Goal: Task Accomplishment & Management: Complete application form

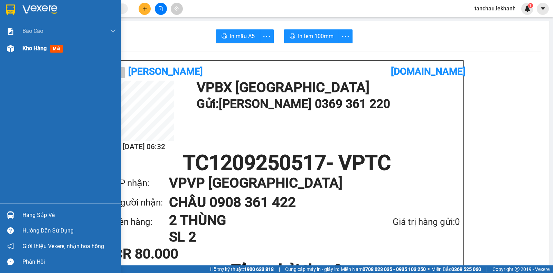
click at [24, 49] on span "Kho hàng" at bounding box center [34, 48] width 24 height 7
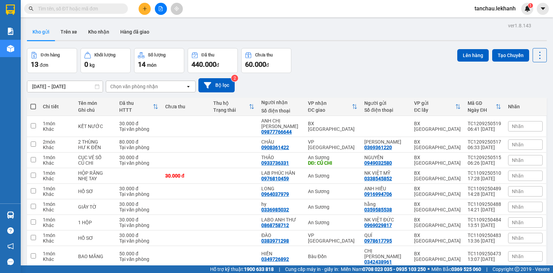
click at [47, 8] on input "text" at bounding box center [79, 9] width 82 height 8
click at [104, 10] on input "text" at bounding box center [79, 9] width 82 height 8
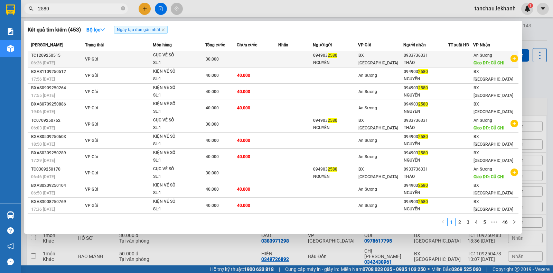
type input "2580"
click at [144, 57] on td "VP Gửi" at bounding box center [118, 59] width 70 height 16
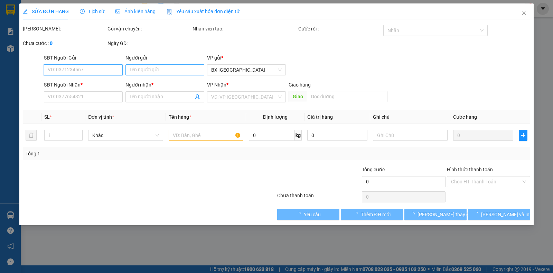
type input "0949032580"
type input "NGUYÊN"
type input "0933736331"
type input "THẢO"
type input "CỦ CHI"
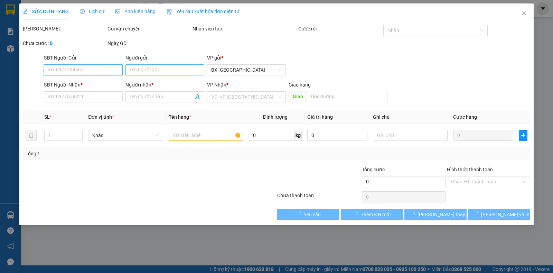
type input "30.000"
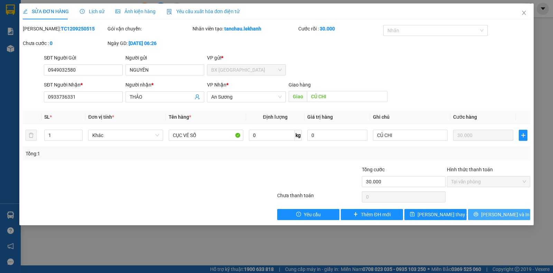
click at [484, 212] on button "[PERSON_NAME] và In" at bounding box center [499, 214] width 62 height 11
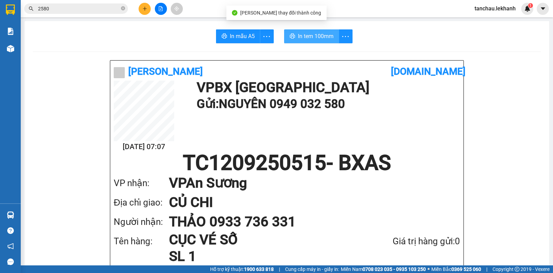
click at [324, 35] on span "In tem 100mm" at bounding box center [316, 36] width 36 height 9
click at [96, 8] on input "2580" at bounding box center [79, 9] width 82 height 8
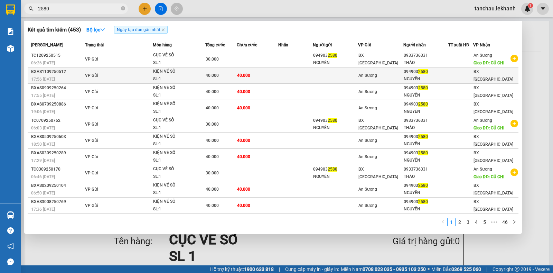
click at [176, 73] on div "KIỆN VÉ SỐ" at bounding box center [179, 72] width 52 height 8
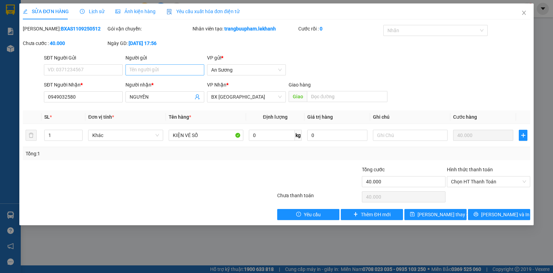
type input "0949032580"
type input "NGUYÊN"
type input "40.000"
click at [483, 212] on button "[PERSON_NAME] và In" at bounding box center [499, 214] width 62 height 11
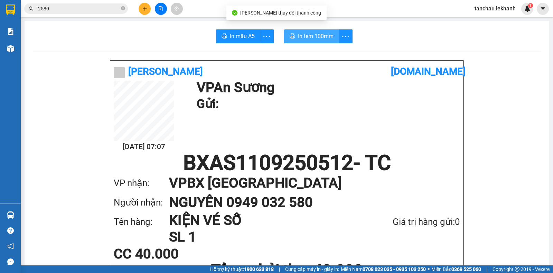
click at [303, 34] on span "In tem 100mm" at bounding box center [316, 36] width 36 height 9
click at [148, 10] on button at bounding box center [145, 9] width 12 height 12
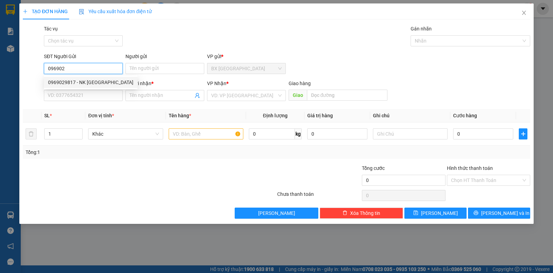
click at [87, 82] on div "0969029817 - NK [GEOGRAPHIC_DATA]" at bounding box center [90, 83] width 85 height 8
type input "0969029817"
type input "NK VIỆT ĐỨC"
type input "0868758712"
type input "LABO ANH THƯ"
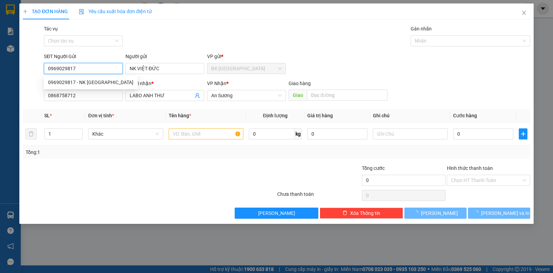
type input "30.000"
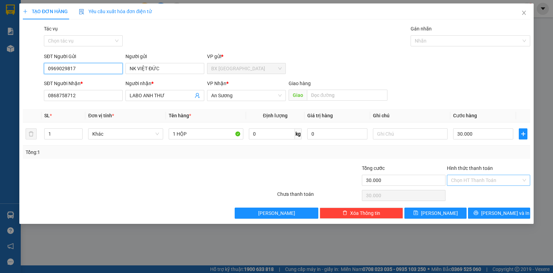
type input "0969029817"
click at [463, 182] on input "Hình thức thanh toán" at bounding box center [486, 180] width 70 height 10
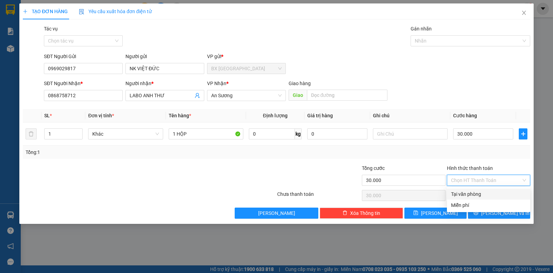
click at [468, 197] on div "Tại văn phòng" at bounding box center [488, 194] width 75 height 8
type input "0"
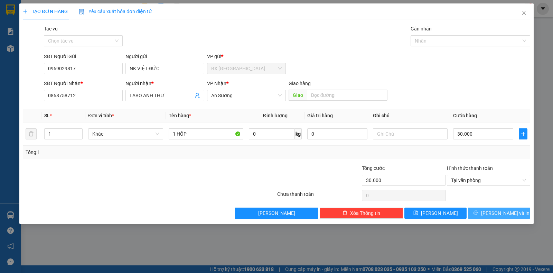
click at [478, 210] on button "[PERSON_NAME] và In" at bounding box center [499, 212] width 62 height 11
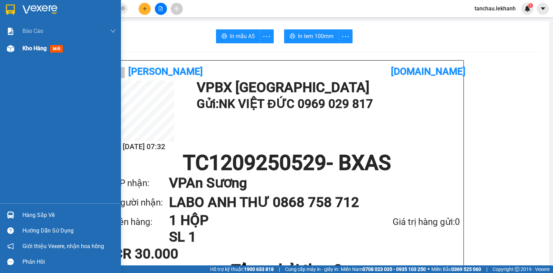
click at [31, 46] on span "Kho hàng" at bounding box center [34, 48] width 24 height 7
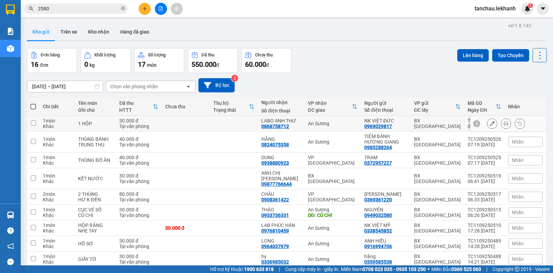
click at [488, 124] on button at bounding box center [493, 124] width 10 height 12
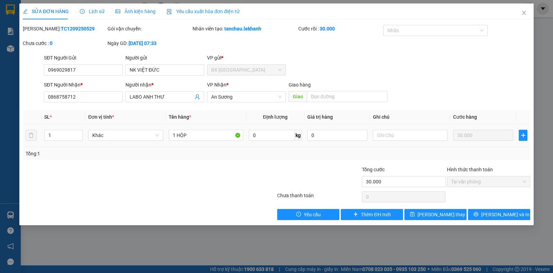
type input "0969029817"
type input "NK VIỆT ĐỨC"
type input "0868758712"
type input "LABO ANH THƯ"
type input "30.000"
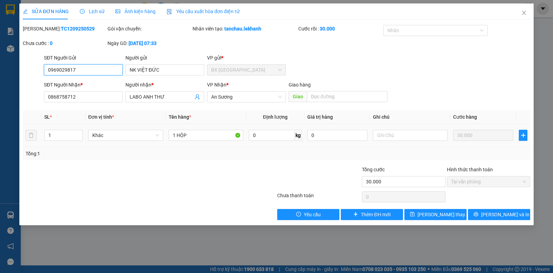
drag, startPoint x: 82, startPoint y: 72, endPoint x: 32, endPoint y: 82, distance: 50.5
click at [32, 82] on form "SĐT Người Gửi 0969029817 0969029817 Người gửi NK VIỆT ĐỨC VP gửi * BX [GEOGRAPH…" at bounding box center [277, 79] width 508 height 51
type input "0985589"
drag, startPoint x: 76, startPoint y: 72, endPoint x: 29, endPoint y: 71, distance: 46.7
click at [29, 71] on div "SĐT Người Gửi 0985589 0985589 Người gửi NK VIỆT ĐỨC VP gửi * BX [GEOGRAPHIC_DAT…" at bounding box center [276, 66] width 509 height 24
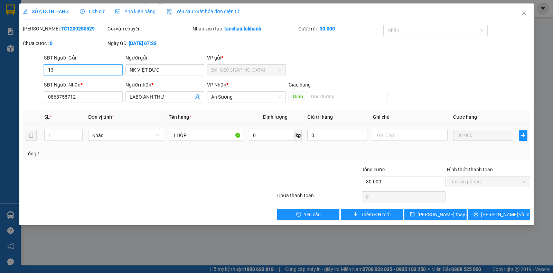
type input "134"
drag, startPoint x: 48, startPoint y: 71, endPoint x: 35, endPoint y: 69, distance: 13.4
click at [37, 71] on div "SĐT Người Gửi 134 134 Người gửi NK VIỆT ĐỨC VP gửi * BX [GEOGRAPHIC_DATA]" at bounding box center [276, 66] width 509 height 24
type input "0985589134"
drag, startPoint x: 166, startPoint y: 70, endPoint x: 111, endPoint y: 74, distance: 54.8
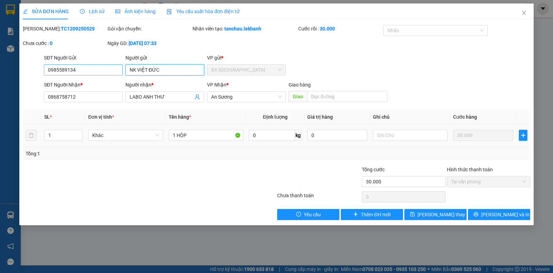
click at [111, 74] on div "SĐT Người Gửi 0985589134 Người gửi NK VIỆT ĐỨC NK VIỆT ĐỨC VP gửi * BX [GEOGRAP…" at bounding box center [287, 66] width 489 height 24
type input "d"
type input "đ"
type input "D"
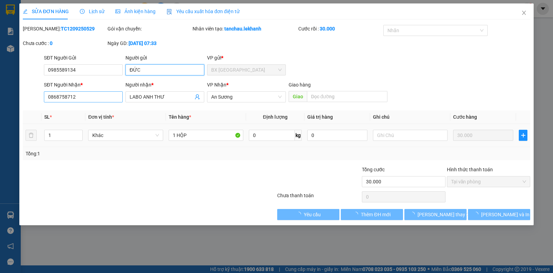
type input "ĐỨC"
drag, startPoint x: 84, startPoint y: 98, endPoint x: 24, endPoint y: 98, distance: 60.9
click at [24, 98] on div "SĐT Người Nhận * 0868758712 0868758712 Người nhận * LABO ANH THƯ VP Nhận * An S…" at bounding box center [276, 93] width 509 height 24
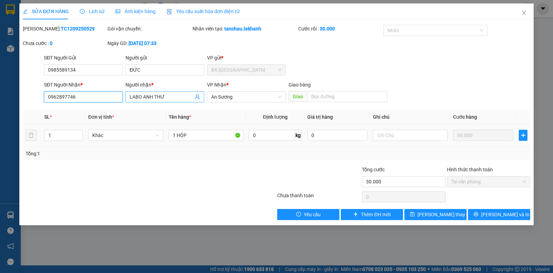
type input "0962897746"
drag, startPoint x: 170, startPoint y: 100, endPoint x: 69, endPoint y: 106, distance: 101.5
click at [69, 106] on div "Total Paid Fee 30.000 Total UnPaid Fee 0 Cash Collection Total Fee Mã ĐH: TC120…" at bounding box center [277, 122] width 508 height 195
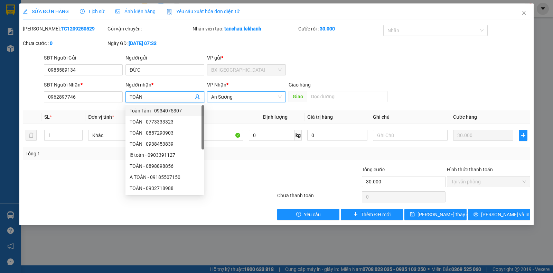
click at [224, 96] on span "An Sương" at bounding box center [246, 97] width 71 height 10
type input "TOÀN"
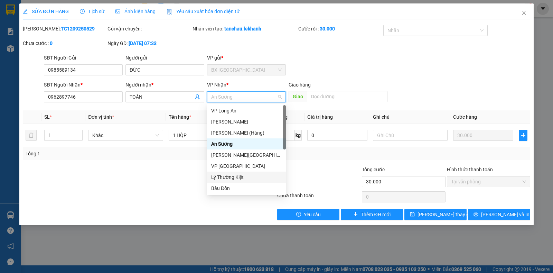
click at [223, 176] on div "Lý Thường Kiệt" at bounding box center [246, 177] width 71 height 8
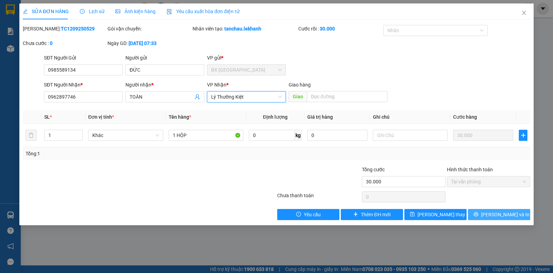
click at [495, 213] on span "[PERSON_NAME] và In" at bounding box center [505, 215] width 48 height 8
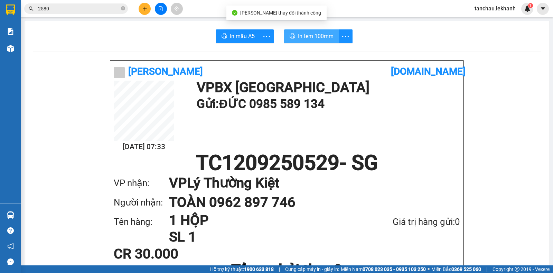
drag, startPoint x: 302, startPoint y: 31, endPoint x: 310, endPoint y: 40, distance: 11.6
click at [303, 31] on button "In tem 100mm" at bounding box center [311, 36] width 55 height 14
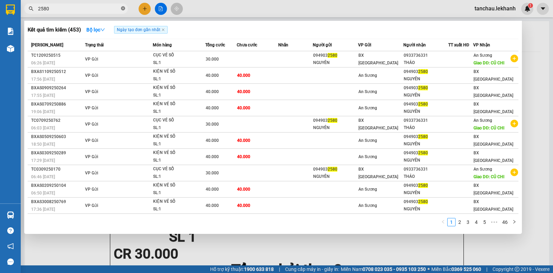
click at [122, 10] on icon "close-circle" at bounding box center [123, 8] width 4 height 4
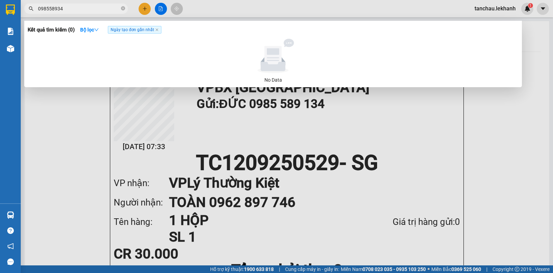
click at [55, 7] on input "098558934" at bounding box center [79, 9] width 82 height 8
click at [55, 6] on input "098558934" at bounding box center [79, 9] width 82 height 8
click at [56, 6] on input "098558934" at bounding box center [79, 9] width 82 height 8
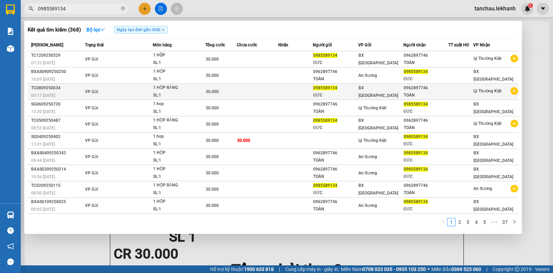
type input "0985589134"
click at [385, 95] on td "BX [GEOGRAPHIC_DATA]" at bounding box center [380, 92] width 45 height 16
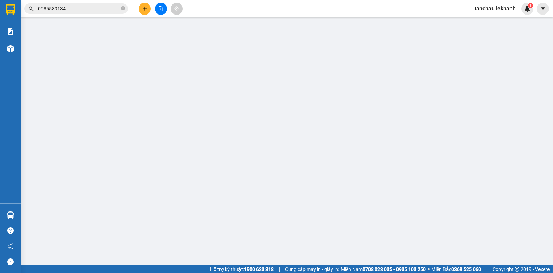
type input "0985589134"
type input "ĐỨC"
type input "0962897746"
type input "TOÀN"
type input "30.000"
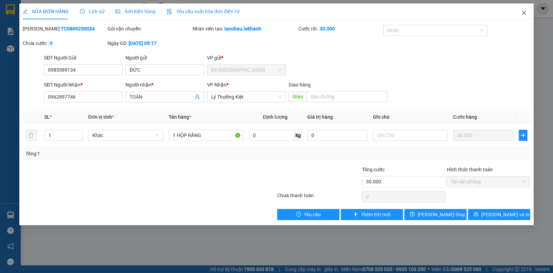
click at [525, 15] on icon "close" at bounding box center [525, 13] width 6 height 6
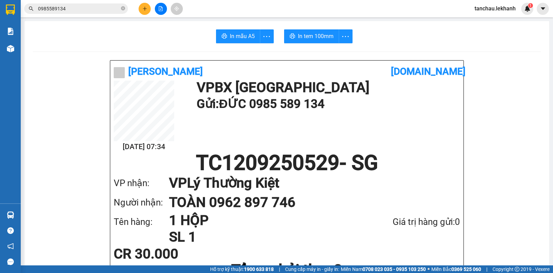
click at [142, 10] on icon "plus" at bounding box center [144, 8] width 5 height 5
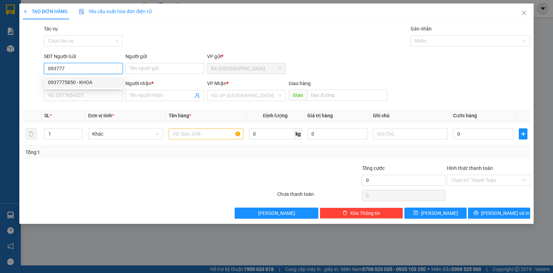
click at [64, 83] on div "0937775850 - KHOA" at bounding box center [83, 83] width 71 height 8
type input "0937775850"
type input "KHOA"
type input "0797530530"
type input "TRUỜNG"
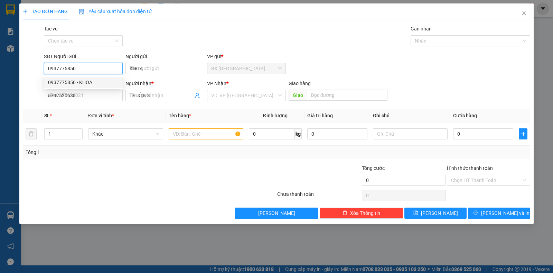
type input "50.000"
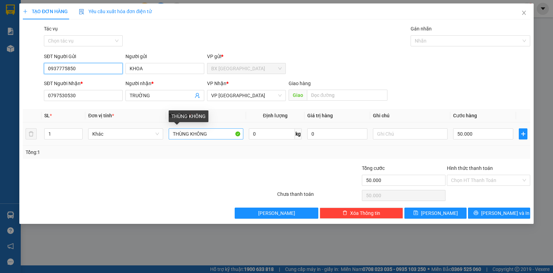
type input "0937775850"
click at [226, 134] on input "THÙNG KHÔNG" at bounding box center [206, 133] width 75 height 11
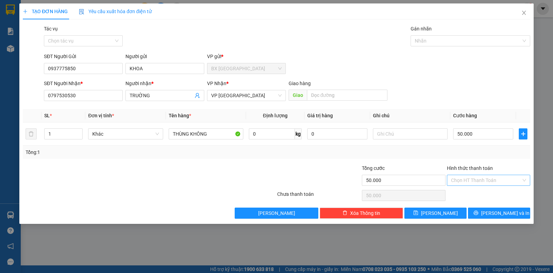
click at [471, 179] on input "Hình thức thanh toán" at bounding box center [486, 180] width 70 height 10
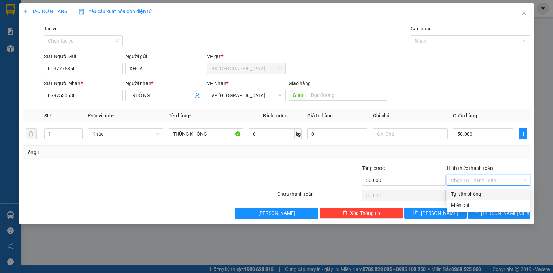
click at [471, 191] on div "Tại văn phòng" at bounding box center [488, 194] width 75 height 8
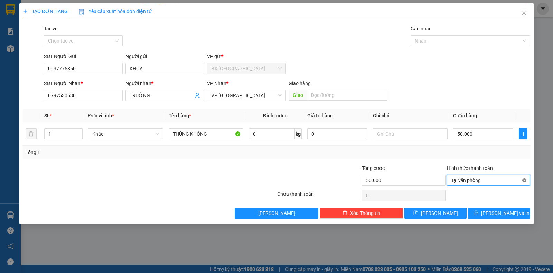
type input "50.000"
click at [514, 211] on button "[PERSON_NAME] và In" at bounding box center [499, 212] width 62 height 11
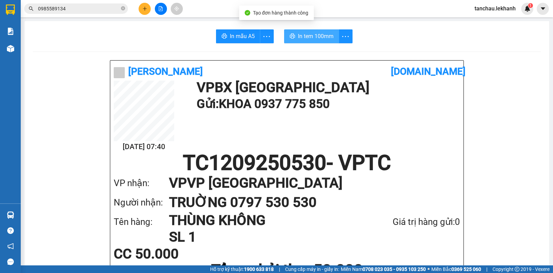
click at [285, 37] on button "In tem 100mm" at bounding box center [311, 36] width 55 height 14
